Goal: Task Accomplishment & Management: Use online tool/utility

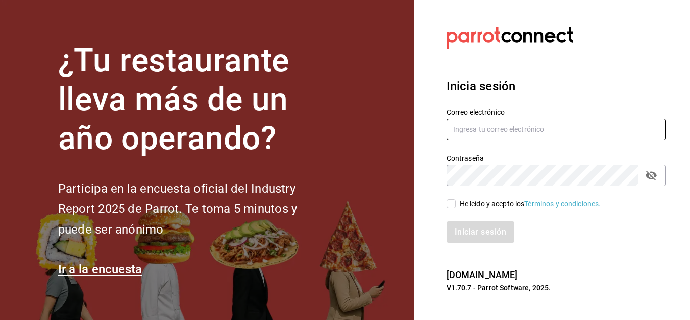
type input "cuerno.cdmx@grupocosteno.com"
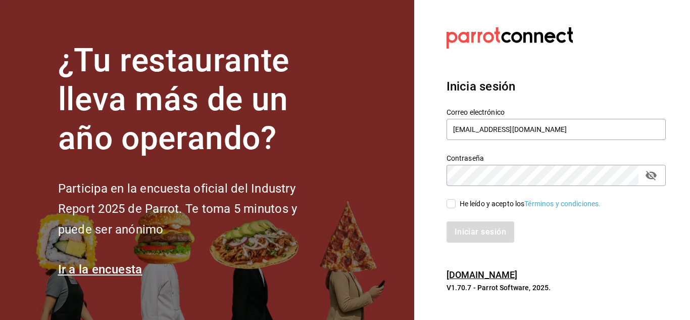
click at [453, 207] on input "He leído y acepto los Términos y condiciones." at bounding box center [451, 203] width 9 height 9
checkbox input "true"
click at [501, 233] on button "Iniciar sesión" at bounding box center [481, 231] width 69 height 21
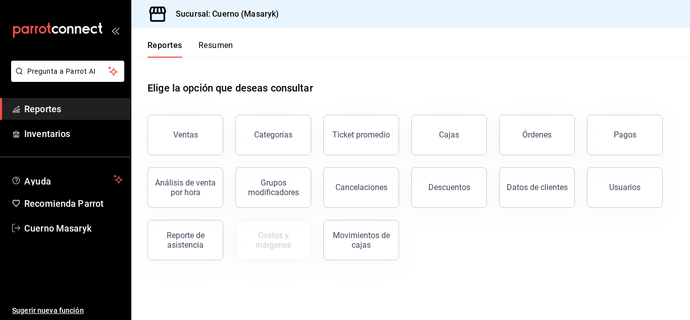
click at [669, 128] on div "Ventas Categorías Ticket promedio Cajas Órdenes Pagos Análisis de venta por hor…" at bounding box center [404, 182] width 539 height 158
click at [646, 135] on button "Pagos" at bounding box center [625, 135] width 76 height 40
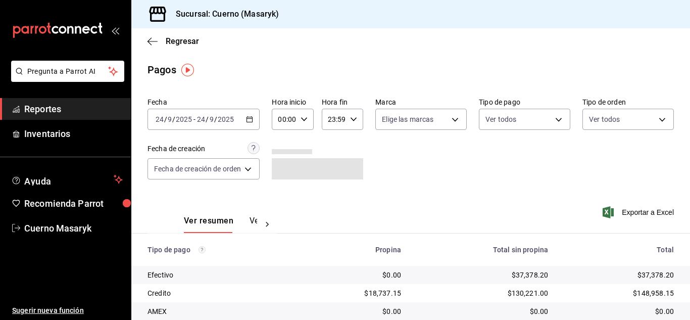
click at [224, 114] on div "[DATE] [DATE] - [DATE] [DATE]" at bounding box center [204, 119] width 112 height 21
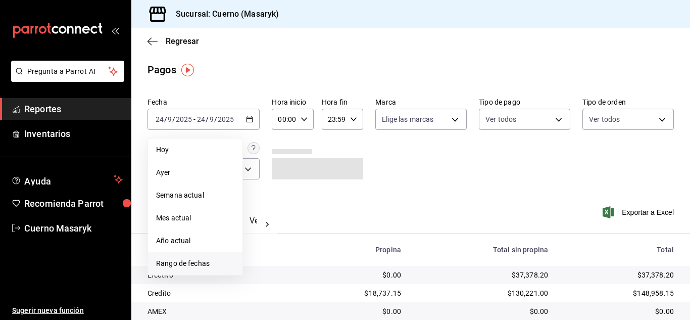
click at [181, 257] on li "Rango de fechas" at bounding box center [195, 263] width 94 height 23
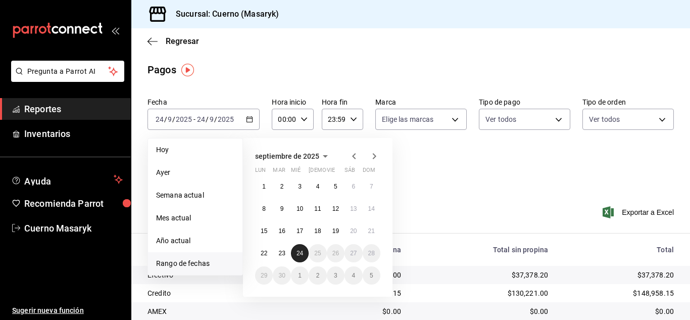
click at [300, 254] on abbr "24" at bounding box center [300, 253] width 7 height 7
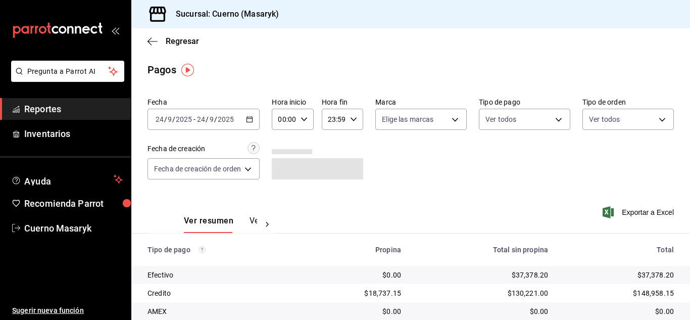
click at [304, 120] on \(Stroke\) "button" at bounding box center [304, 119] width 6 height 4
click at [283, 187] on span "10" at bounding box center [283, 185] width 4 height 8
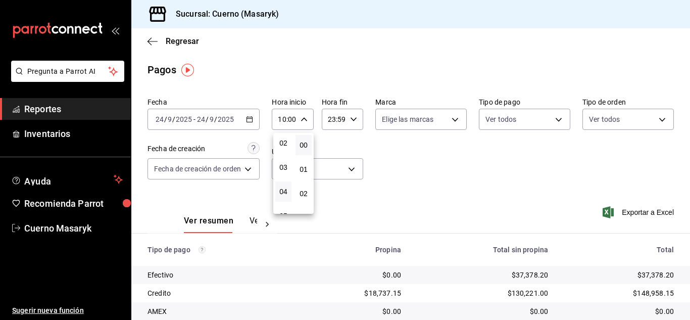
scroll to position [101, 0]
click at [286, 188] on span "06" at bounding box center [283, 189] width 4 height 8
click at [401, 163] on div at bounding box center [345, 160] width 690 height 320
click at [293, 125] on input "06:00" at bounding box center [284, 119] width 24 height 20
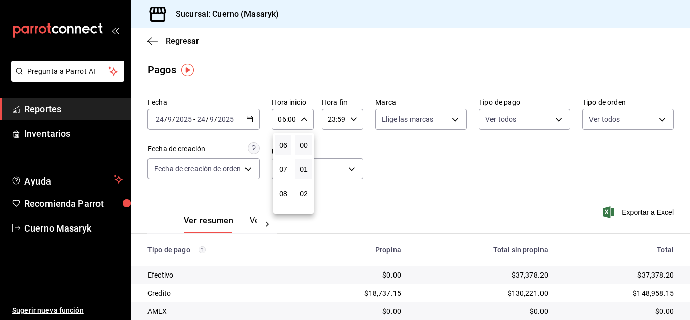
drag, startPoint x: 283, startPoint y: 167, endPoint x: 296, endPoint y: 166, distance: 12.7
click at [285, 170] on span "07" at bounding box center [283, 169] width 4 height 8
click at [421, 184] on div at bounding box center [345, 160] width 690 height 320
click at [290, 123] on input "07:00" at bounding box center [284, 119] width 24 height 20
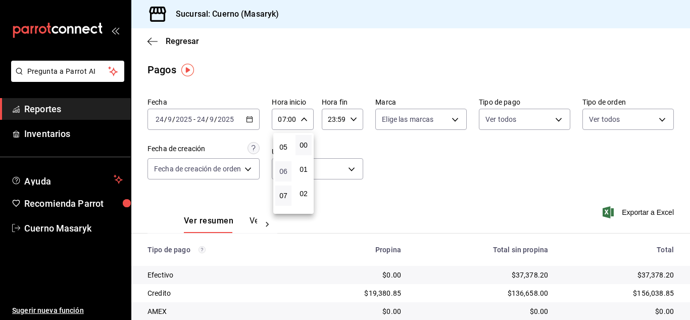
click at [284, 174] on span "06" at bounding box center [283, 171] width 4 height 8
click at [284, 173] on span "06" at bounding box center [283, 171] width 4 height 8
click at [454, 159] on div at bounding box center [345, 160] width 690 height 320
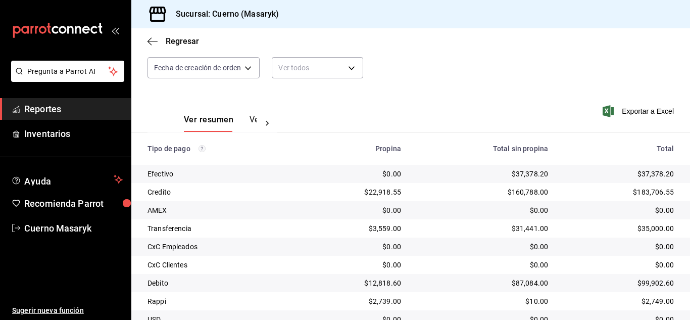
scroll to position [145, 0]
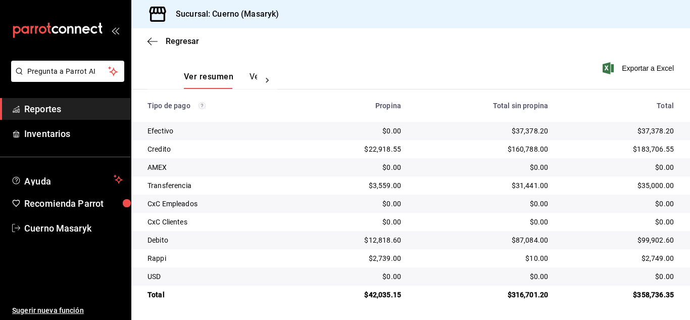
click at [449, 56] on div "Ver resumen Ver pagos Exportar a Excel" at bounding box center [410, 75] width 559 height 54
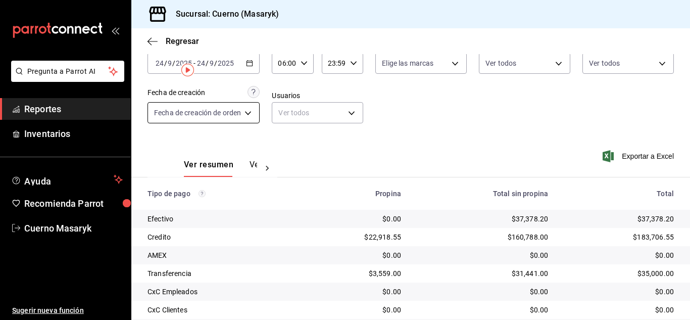
scroll to position [0, 0]
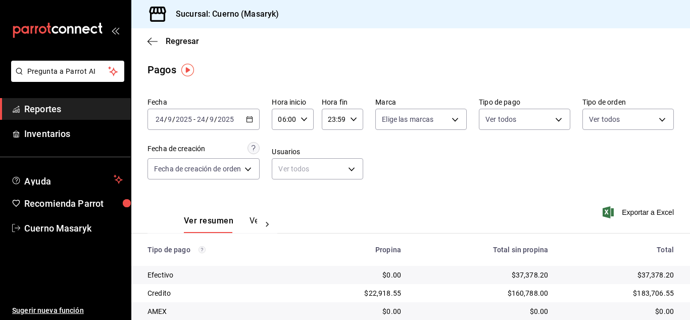
click at [305, 119] on icon "button" at bounding box center [304, 119] width 7 height 7
click at [284, 166] on span "07" at bounding box center [283, 169] width 4 height 8
click at [194, 116] on div at bounding box center [345, 160] width 690 height 320
click at [194, 116] on span "-" at bounding box center [195, 119] width 2 height 8
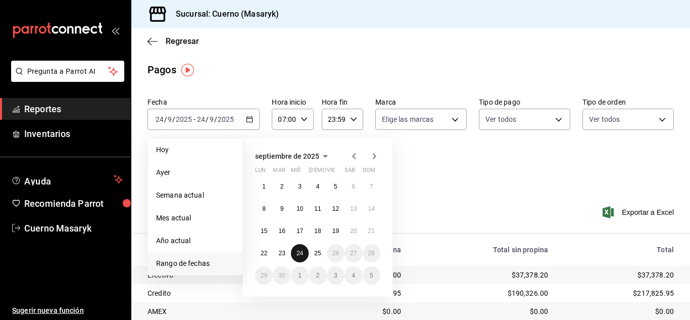
click at [301, 255] on abbr "24" at bounding box center [300, 253] width 7 height 7
click at [321, 253] on button "25" at bounding box center [318, 253] width 18 height 18
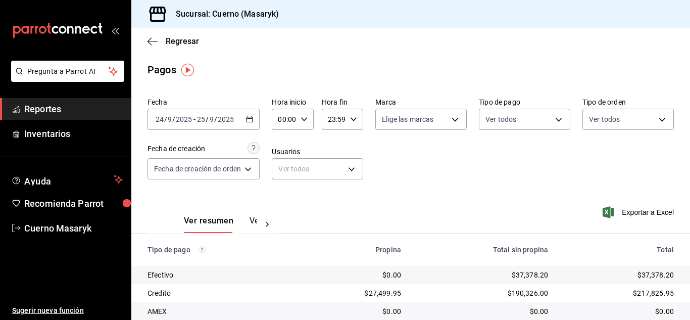
click at [293, 107] on div "Hora inicio 00:00 Hora inicio" at bounding box center [292, 114] width 41 height 32
click at [286, 162] on span "07" at bounding box center [283, 163] width 4 height 8
click at [454, 198] on div at bounding box center [345, 160] width 690 height 320
click at [306, 116] on icon "button" at bounding box center [304, 119] width 7 height 7
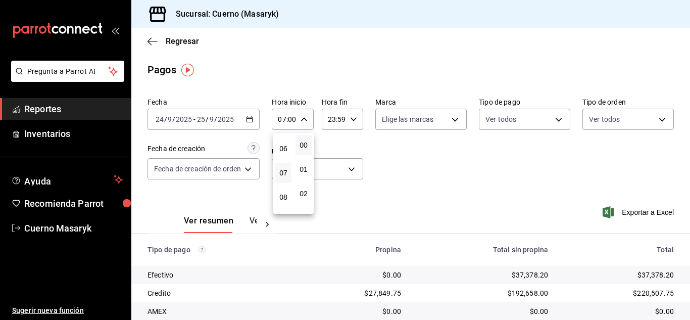
scroll to position [119, 0]
click at [283, 173] on span "06" at bounding box center [283, 171] width 4 height 8
click at [484, 177] on div at bounding box center [345, 160] width 690 height 320
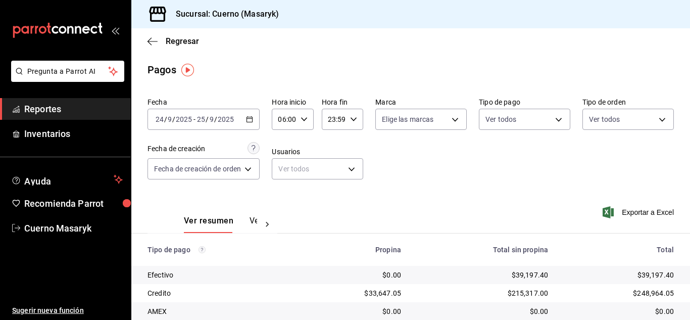
click at [305, 123] on div "06:00 Hora inicio" at bounding box center [292, 119] width 41 height 21
click at [286, 172] on span "07" at bounding box center [283, 169] width 4 height 8
click at [424, 144] on div at bounding box center [345, 160] width 690 height 320
click at [303, 125] on div "07:00 Hora inicio" at bounding box center [292, 119] width 41 height 21
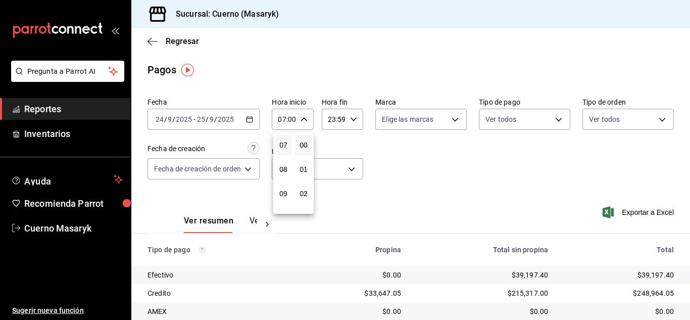
scroll to position [119, 0]
click at [286, 174] on span "06" at bounding box center [283, 171] width 4 height 8
click at [460, 151] on div at bounding box center [345, 160] width 690 height 320
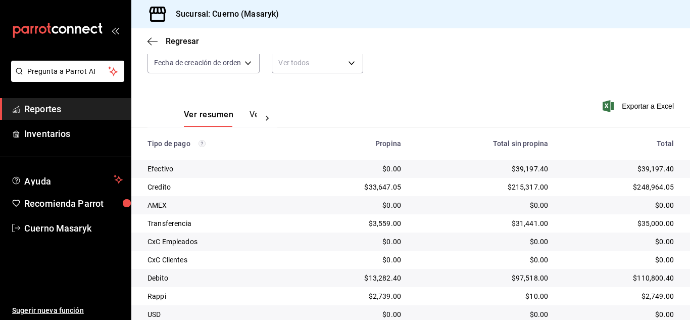
scroll to position [145, 0]
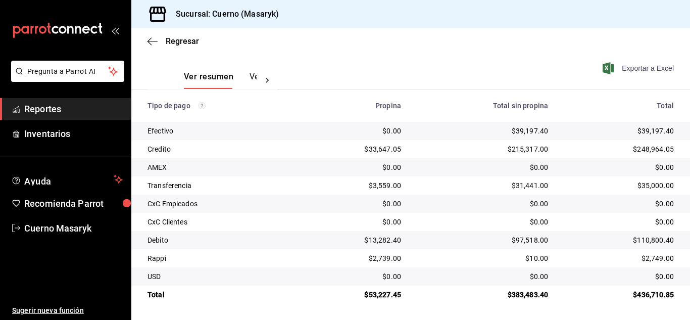
click at [619, 69] on span "Exportar a Excel" at bounding box center [639, 68] width 69 height 12
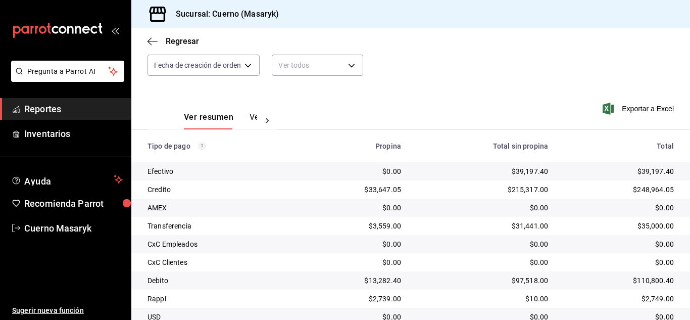
scroll to position [43, 0]
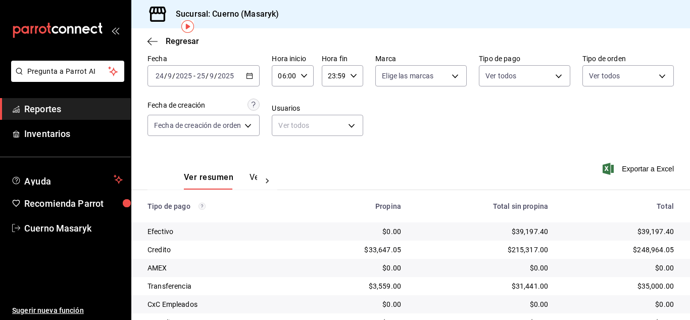
click at [310, 77] on div "06:00 Hora inicio" at bounding box center [292, 75] width 41 height 21
click at [284, 122] on span "07" at bounding box center [283, 126] width 4 height 8
type input "07:00"
click at [489, 137] on div at bounding box center [345, 160] width 690 height 320
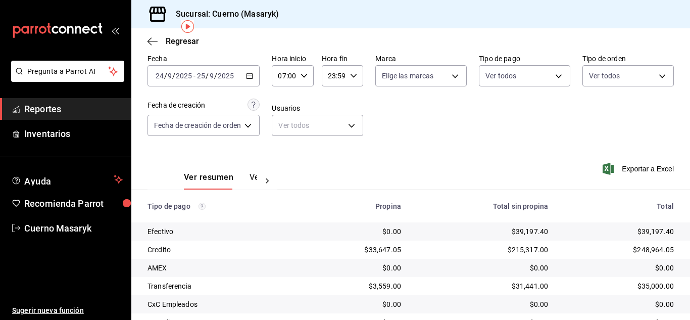
click at [491, 140] on div "Fecha 2025-09-24 24 / 9 / 2025 - 2025-09-25 25 / 9 / 2025 Hora inicio 07:00 Hor…" at bounding box center [411, 99] width 527 height 98
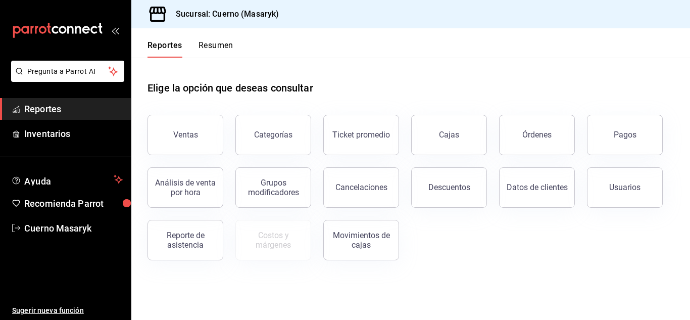
click at [614, 124] on button "Pagos" at bounding box center [625, 135] width 76 height 40
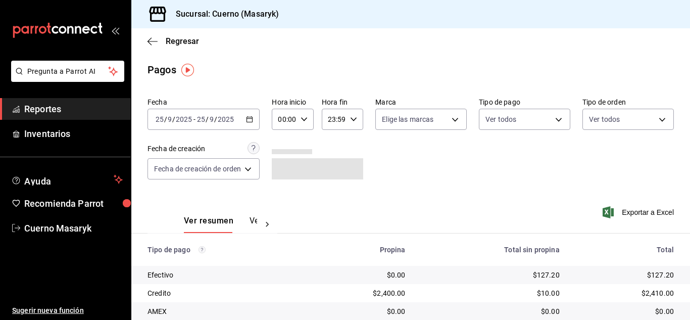
click at [289, 117] on input "00:00" at bounding box center [284, 119] width 24 height 20
click at [239, 116] on div at bounding box center [345, 160] width 690 height 320
click at [215, 123] on span "/" at bounding box center [215, 119] width 3 height 8
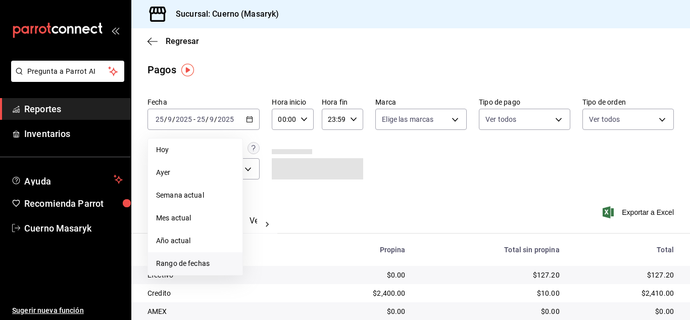
click at [204, 260] on span "Rango de fechas" at bounding box center [195, 263] width 78 height 11
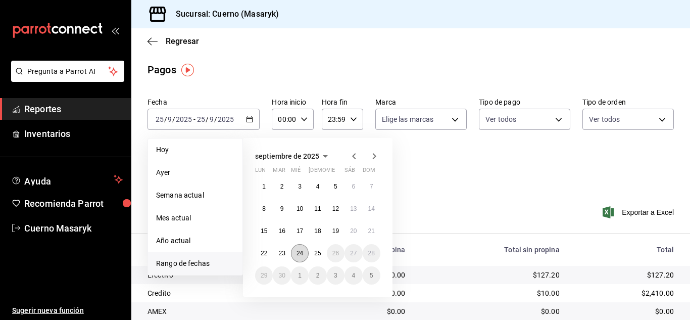
click at [297, 257] on button "24" at bounding box center [300, 253] width 18 height 18
click at [319, 255] on abbr "25" at bounding box center [317, 253] width 7 height 7
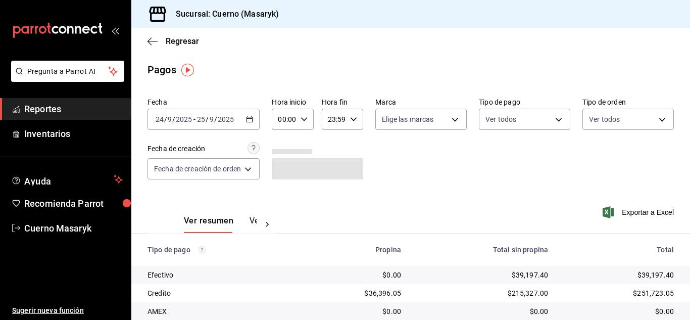
click at [290, 116] on input "00:00" at bounding box center [284, 119] width 24 height 20
click at [286, 188] on span "06" at bounding box center [283, 189] width 4 height 8
click at [417, 175] on div at bounding box center [345, 160] width 690 height 320
click at [540, 151] on div "Fecha [DATE] [DATE] - [DATE] [DATE] Hora inicio 06:00 Hora inicio Hora fin 23:5…" at bounding box center [411, 142] width 527 height 98
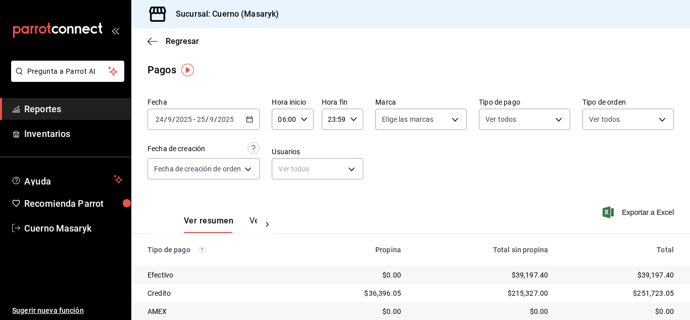
click at [293, 112] on input "06:00" at bounding box center [284, 119] width 24 height 20
click at [286, 172] on span "07" at bounding box center [283, 169] width 4 height 8
type input "07:00"
click at [498, 176] on div at bounding box center [345, 160] width 690 height 320
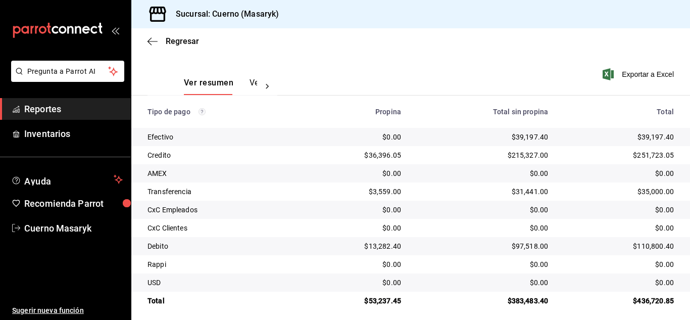
scroll to position [145, 0]
